Goal: Check status: Check status

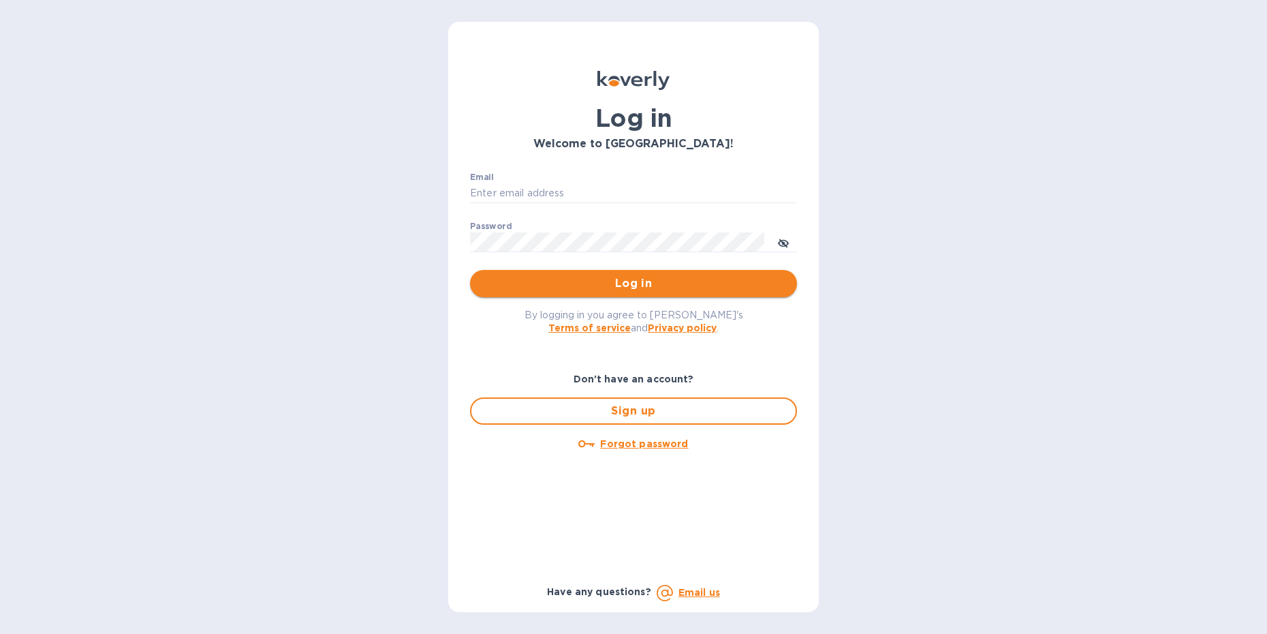
type input "[PERSON_NAME][EMAIL_ADDRESS][DOMAIN_NAME]"
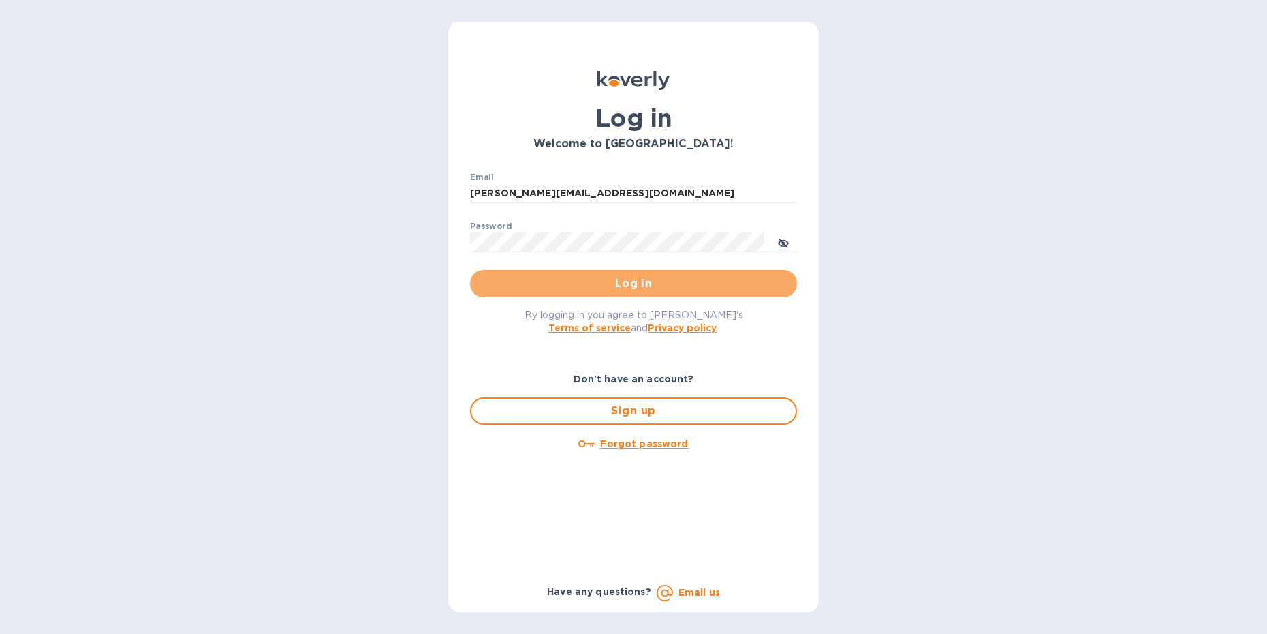
click at [622, 281] on span "Log in" at bounding box center [633, 283] width 305 height 16
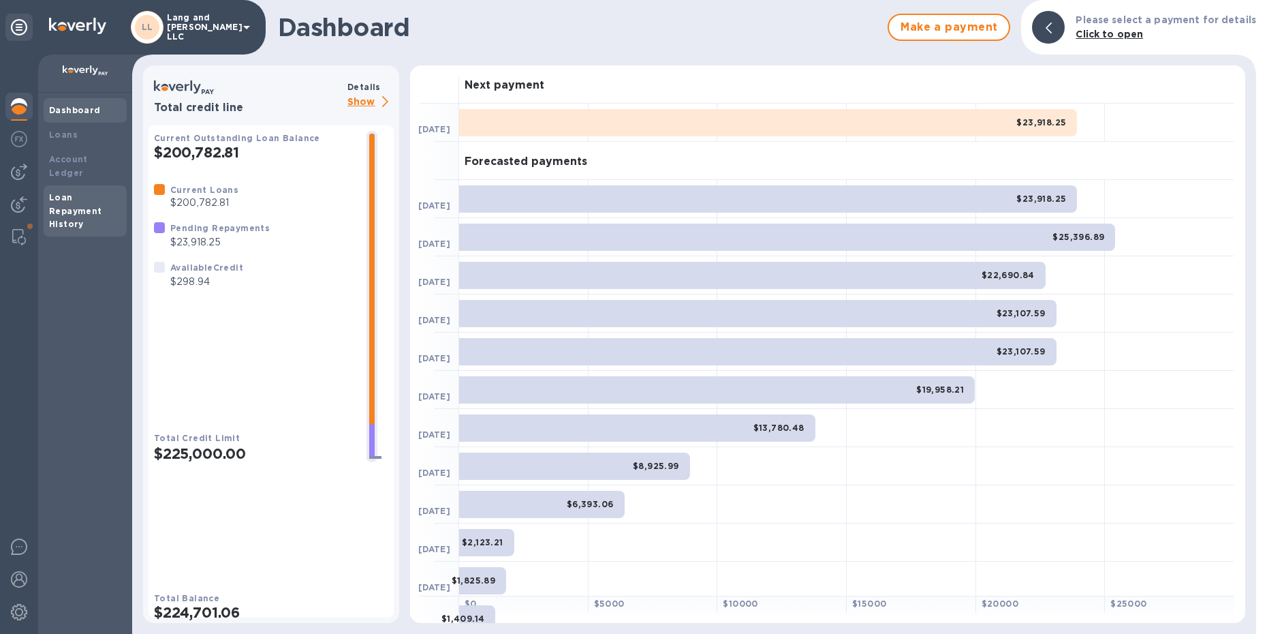
click at [77, 191] on div "Loan Repayment History" at bounding box center [85, 211] width 72 height 41
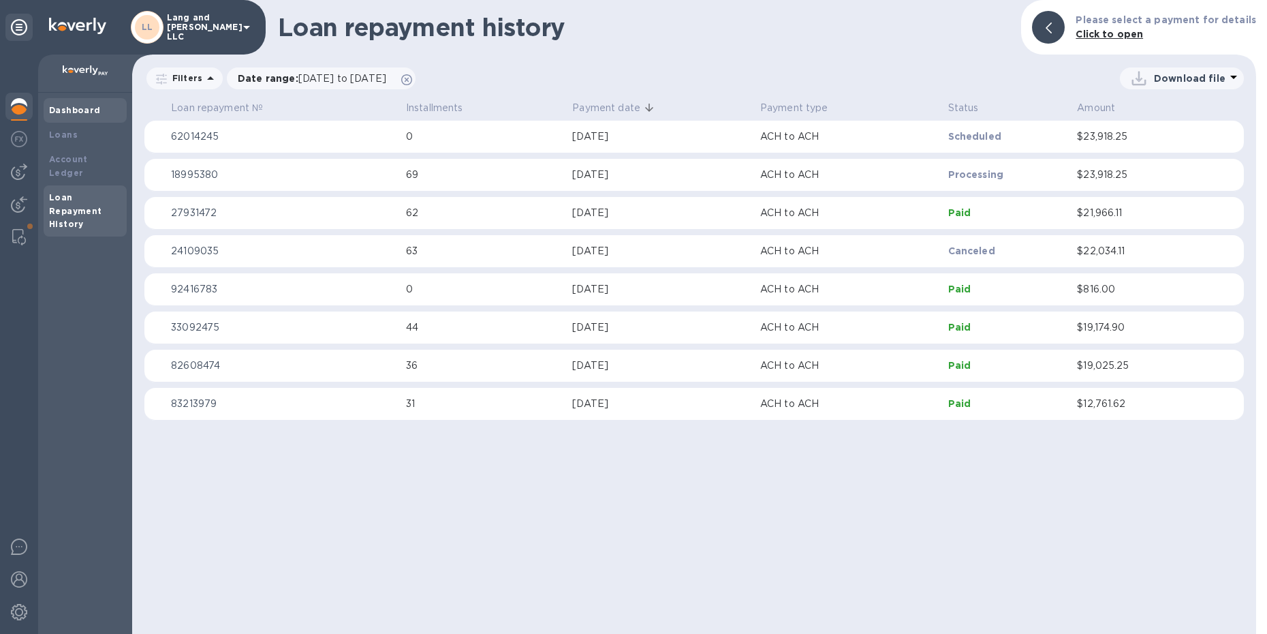
click at [69, 115] on div "Dashboard" at bounding box center [85, 111] width 72 height 14
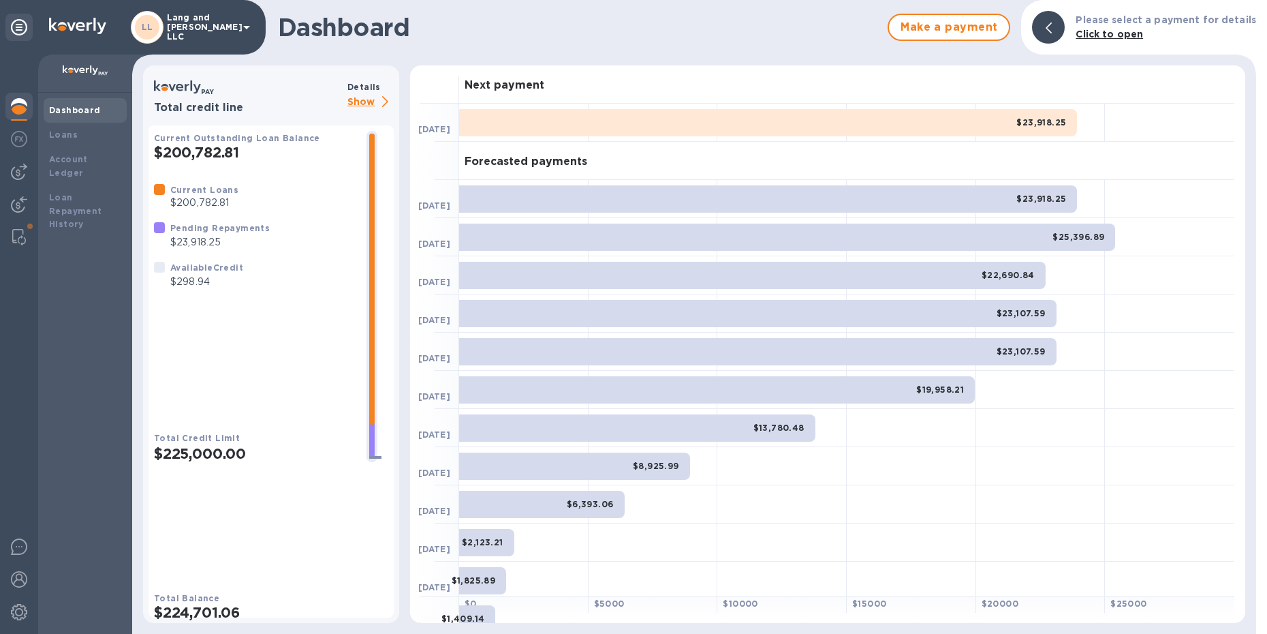
click at [355, 102] on p "Show" at bounding box center [370, 102] width 46 height 17
